Goal: Transaction & Acquisition: Book appointment/travel/reservation

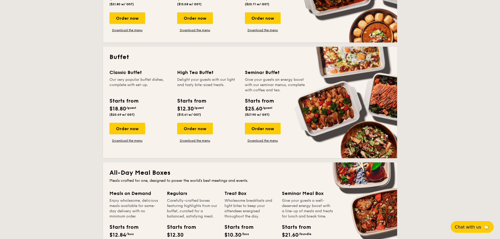
scroll to position [192, 0]
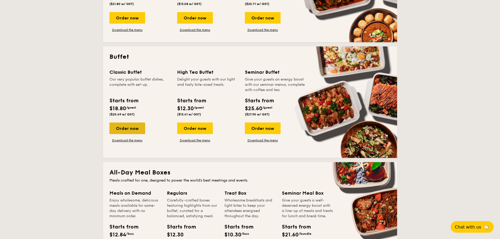
click at [124, 130] on div "Order now" at bounding box center [128, 129] width 36 height 12
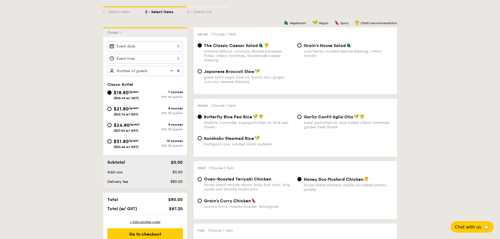
scroll to position [121, 0]
click at [111, 107] on div "$21.80 /guest ($23.76 w/ GST)" at bounding box center [126, 110] width 38 height 11
click at [111, 107] on input "$21.80 /guest ($23.76 w/ GST) 8 courses Min 30 guests" at bounding box center [109, 109] width 4 height 4
radio input "true"
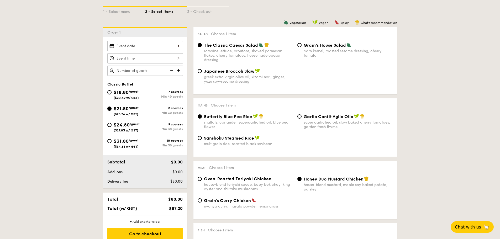
radio input "true"
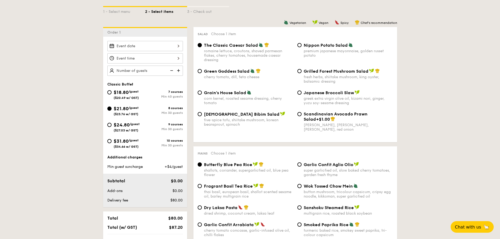
click at [135, 49] on div at bounding box center [145, 46] width 76 height 10
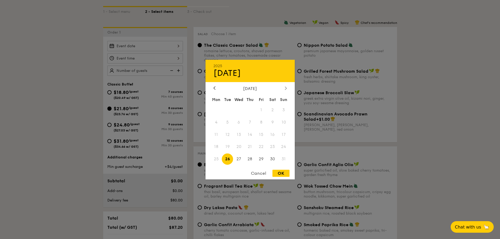
click at [285, 88] on div at bounding box center [286, 88] width 5 height 5
click at [262, 108] on span "5" at bounding box center [261, 109] width 11 height 11
click at [279, 171] on div "OK" at bounding box center [281, 173] width 17 height 7
type input "[DATE]"
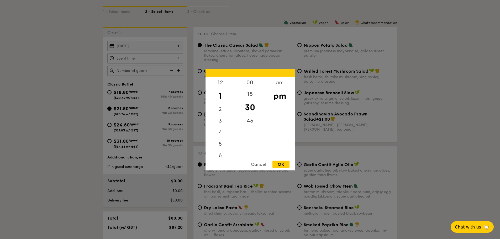
click at [177, 57] on div "12 1 2 3 4 5 6 7 8 9 10 11 00 15 30 45 am pm Cancel OK" at bounding box center [145, 58] width 76 height 10
click at [221, 151] on div "11" at bounding box center [221, 151] width 30 height 12
click at [219, 151] on div "11" at bounding box center [221, 151] width 30 height 12
click at [281, 80] on div "am" at bounding box center [280, 84] width 30 height 15
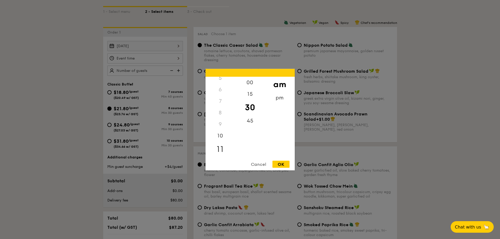
click at [217, 149] on div "11" at bounding box center [221, 149] width 30 height 15
click at [283, 167] on div "OK" at bounding box center [281, 164] width 17 height 7
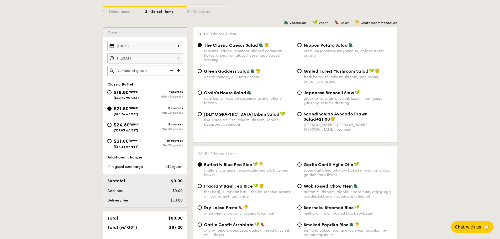
click at [177, 57] on div "11:30AM" at bounding box center [145, 58] width 76 height 10
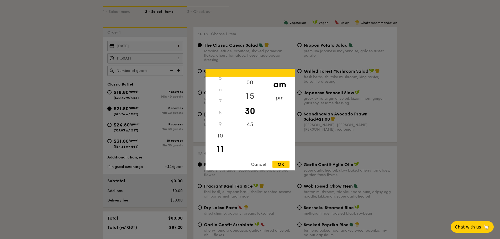
click at [251, 93] on div "15" at bounding box center [250, 95] width 30 height 15
click at [251, 86] on div "00" at bounding box center [250, 84] width 30 height 15
click at [283, 161] on div "OK" at bounding box center [281, 164] width 17 height 7
type input "11:00AM"
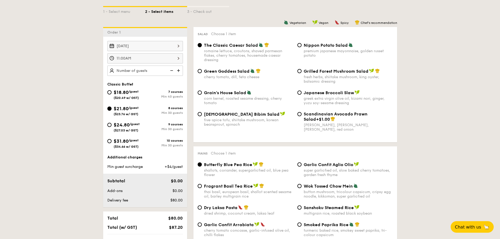
scroll to position [150, 0]
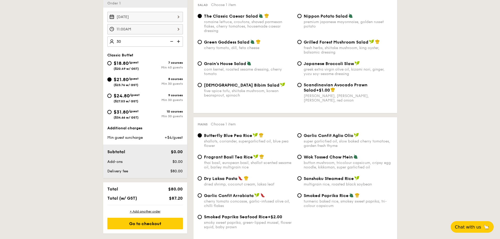
type input "30 guests"
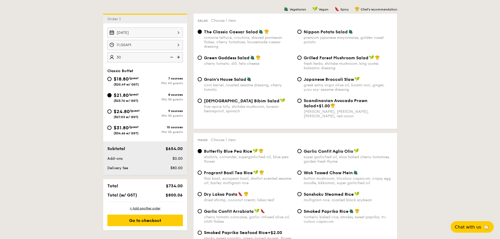
scroll to position [135, 0]
click at [302, 59] on div "Grilled Forest Mushroom Salad fresh herbs, shiitake mushroom, king oyster, bals…" at bounding box center [345, 62] width 100 height 15
click at [301, 58] on input "Grilled Forest Mushroom Salad fresh herbs, shiitake mushroom, king oyster, bals…" at bounding box center [300, 57] width 4 height 4
radio input "true"
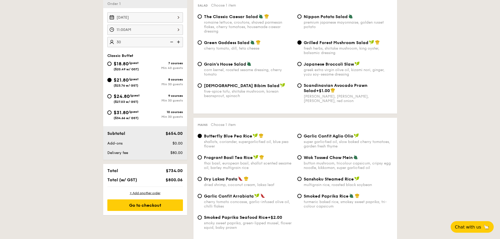
scroll to position [150, 0]
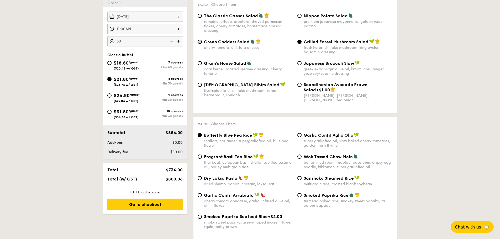
click at [201, 40] on input "Green Goddess Salad cherry tomato, [PERSON_NAME], feta cheese" at bounding box center [200, 42] width 4 height 4
radio input "true"
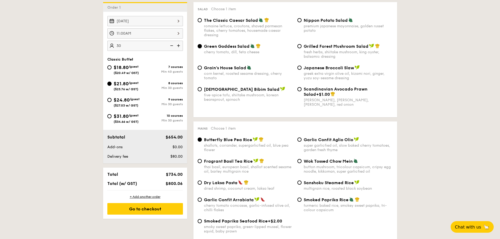
scroll to position [146, 0]
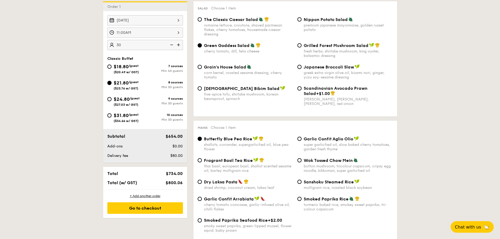
click at [323, 44] on span "Grilled Forest Mushroom Salad" at bounding box center [336, 45] width 65 height 5
click at [302, 44] on input "Grilled Forest Mushroom Salad fresh herbs, shiitake mushroom, king oyster, bals…" at bounding box center [300, 45] width 4 height 4
radio input "true"
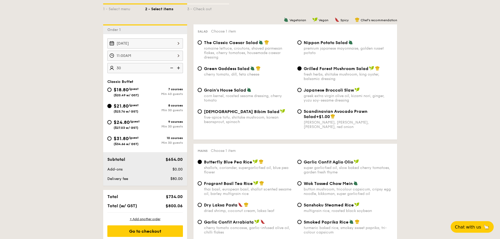
scroll to position [123, 0]
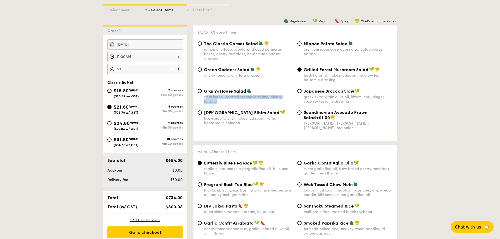
drag, startPoint x: 220, startPoint y: 103, endPoint x: 205, endPoint y: 97, distance: 16.3
click at [205, 97] on div "corn kernel, roasted sesame dressing, cherry tomato" at bounding box center [248, 99] width 89 height 9
click at [220, 102] on div "corn kernel, roasted sesame dressing, cherry tomato" at bounding box center [248, 99] width 89 height 9
click at [202, 93] on input "Grain's House Salad corn kernel, roasted sesame dressing, cherry tomato" at bounding box center [200, 91] width 4 height 4
radio input "true"
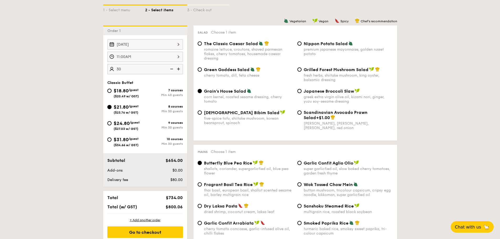
click at [210, 71] on span "Green Goddess Salad" at bounding box center [227, 69] width 46 height 5
click at [202, 71] on input "Green Goddess Salad cherry tomato, [PERSON_NAME], feta cheese" at bounding box center [200, 69] width 4 height 4
radio input "true"
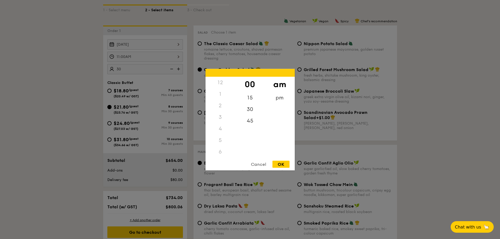
click at [176, 58] on div "11:00AM 12 1 2 3 4 5 6 7 8 9 10 11 00 15 30 45 am pm Cancel OK" at bounding box center [145, 57] width 76 height 10
click at [253, 164] on div "Cancel" at bounding box center [259, 164] width 26 height 7
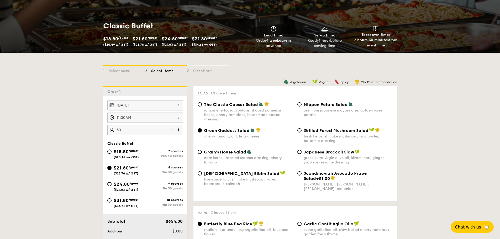
scroll to position [61, 0]
drag, startPoint x: 388, startPoint y: 48, endPoint x: 372, endPoint y: 32, distance: 22.8
click at [372, 32] on div "Teardown time: 2 hours 30 minutes from event time" at bounding box center [375, 37] width 47 height 22
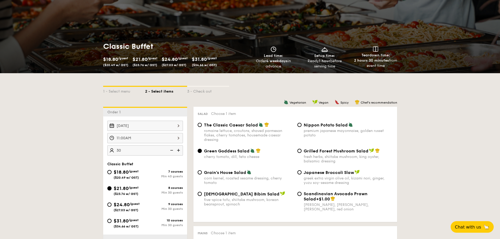
scroll to position [41, 0]
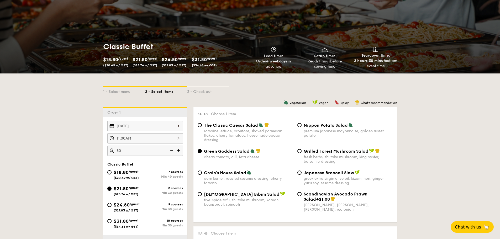
drag, startPoint x: 308, startPoint y: 62, endPoint x: 336, endPoint y: 68, distance: 28.9
click at [336, 68] on div "Ready 1 hour before serving time" at bounding box center [324, 64] width 47 height 11
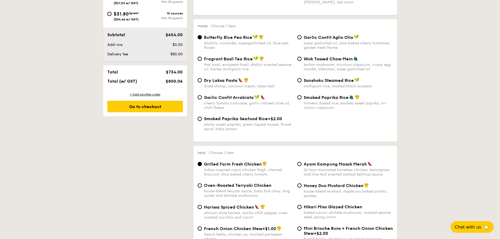
scroll to position [249, 0]
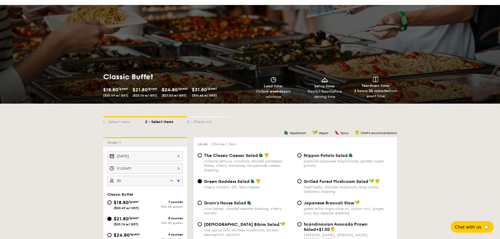
scroll to position [0, 0]
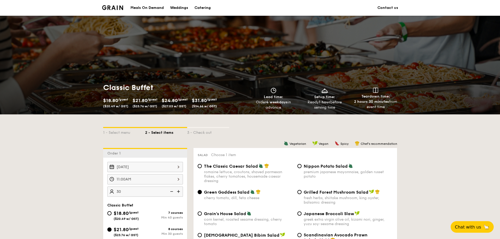
click at [116, 8] on img at bounding box center [112, 7] width 21 height 5
drag, startPoint x: 115, startPoint y: 5, endPoint x: 103, endPoint y: 8, distance: 11.3
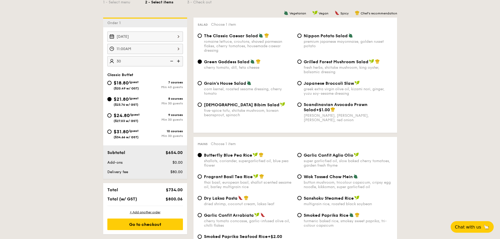
scroll to position [131, 0]
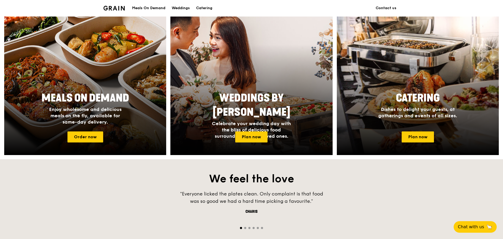
scroll to position [199, 0]
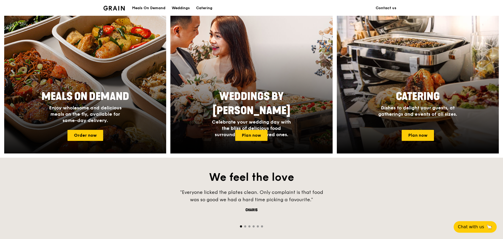
click at [82, 127] on div at bounding box center [85, 84] width 178 height 153
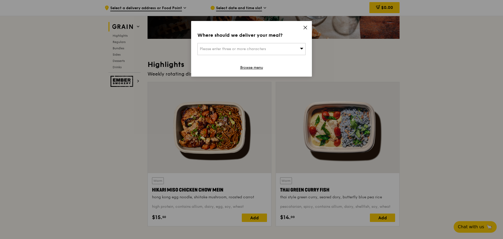
scroll to position [110, 0]
click at [305, 28] on icon at bounding box center [305, 27] width 3 height 3
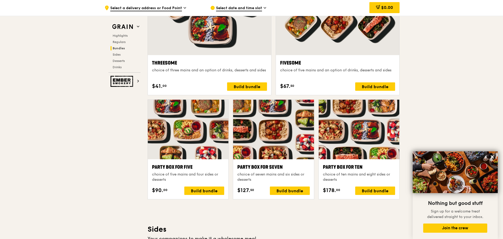
scroll to position [960, 0]
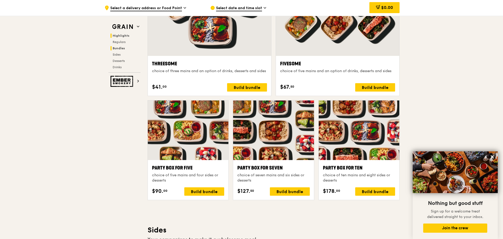
click at [119, 37] on span "Highlights" at bounding box center [121, 36] width 17 height 4
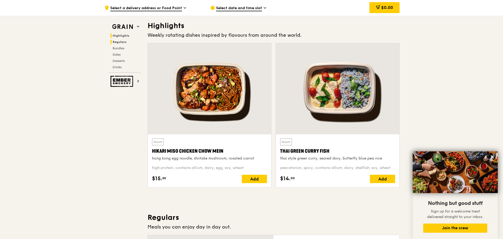
click at [120, 41] on span "Regulars" at bounding box center [120, 42] width 14 height 4
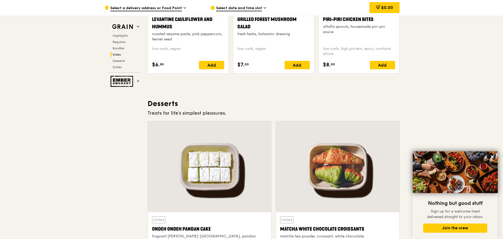
scroll to position [1396, 0]
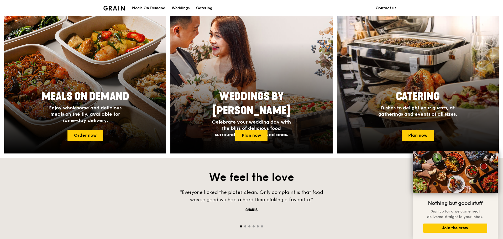
scroll to position [201, 0]
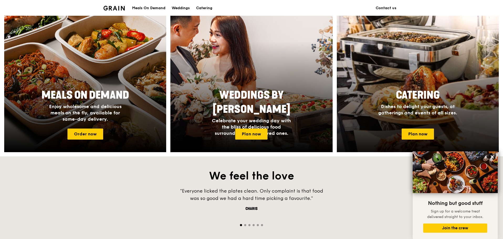
click at [386, 111] on span "Dishes to delight your guests, at gatherings and events of all sizes." at bounding box center [417, 110] width 79 height 12
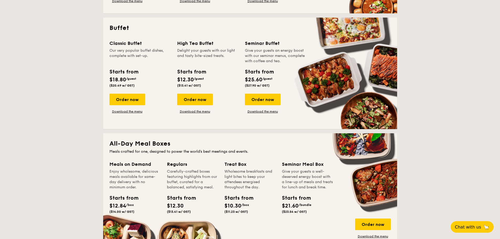
scroll to position [221, 0]
click at [124, 112] on link "Download the menu" at bounding box center [128, 111] width 36 height 4
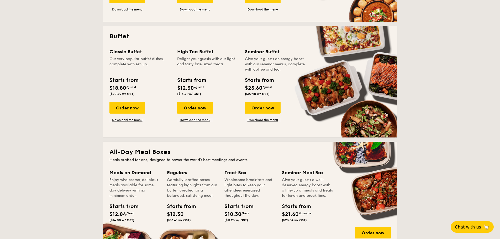
scroll to position [212, 0]
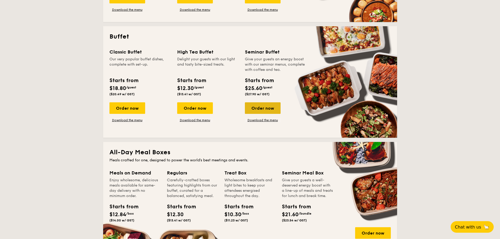
click at [264, 109] on div "Order now" at bounding box center [263, 108] width 36 height 12
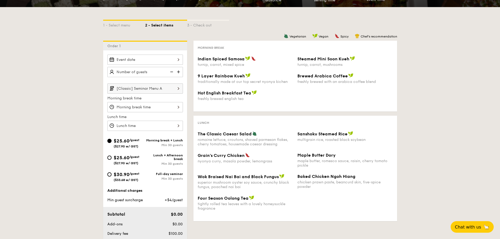
scroll to position [90, 0]
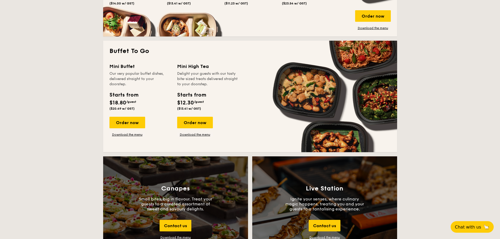
scroll to position [429, 0]
click at [130, 121] on div "Order now" at bounding box center [128, 123] width 36 height 12
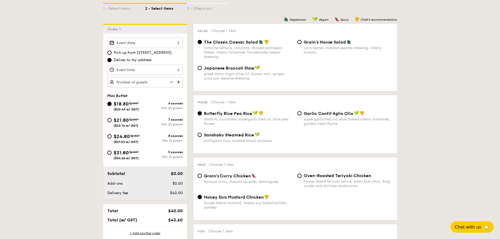
scroll to position [117, 0]
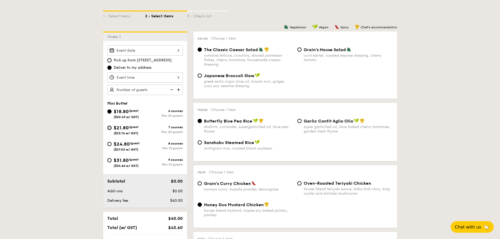
click at [107, 127] on input "$21.80 /guest ($23.76 w/ GST) 7 courses Min 20 guests" at bounding box center [109, 128] width 4 height 4
radio input "true"
radio input "false"
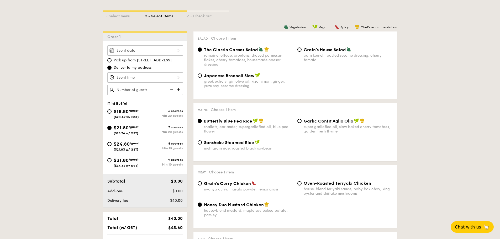
radio input "true"
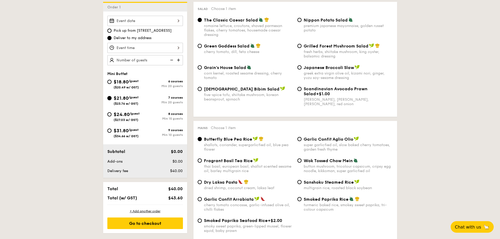
scroll to position [146, 0]
type input "2"
type input "20 guests"
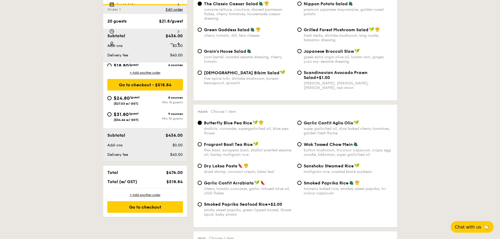
scroll to position [0, 0]
